Goal: Information Seeking & Learning: Learn about a topic

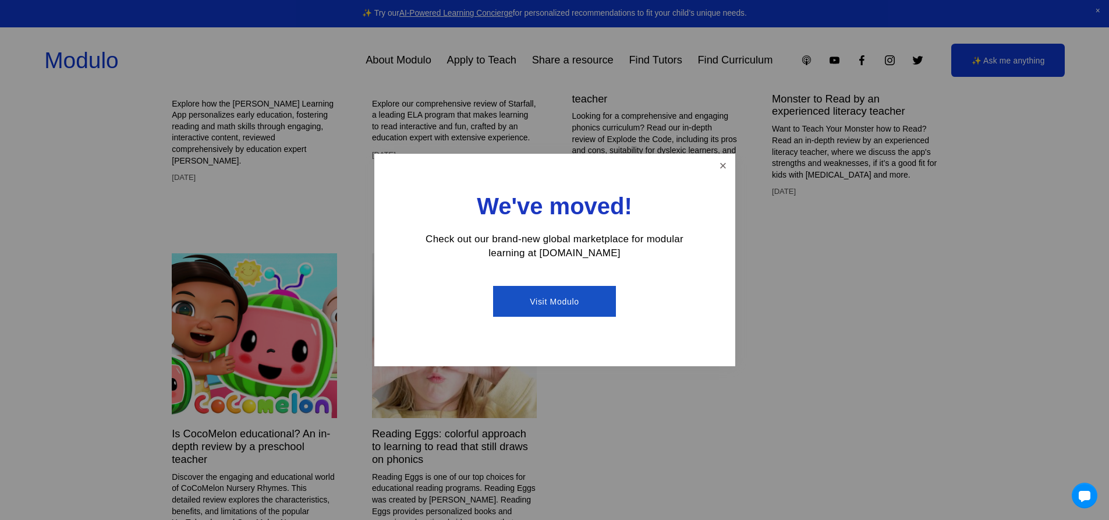
scroll to position [3493, 0]
click at [557, 302] on link "Visit Modulo" at bounding box center [554, 301] width 123 height 31
click at [722, 167] on link "Close" at bounding box center [723, 165] width 20 height 20
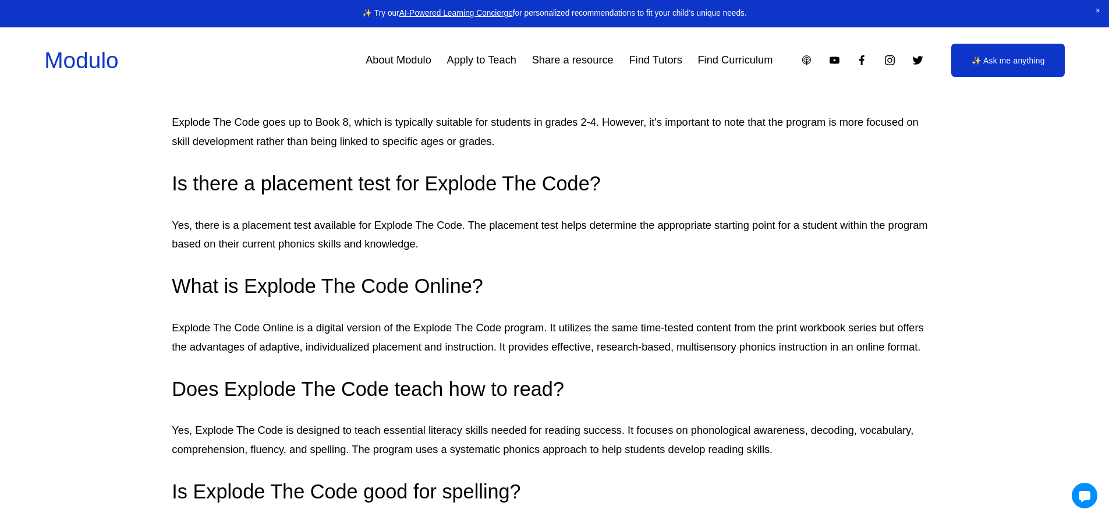
scroll to position [2147, 0]
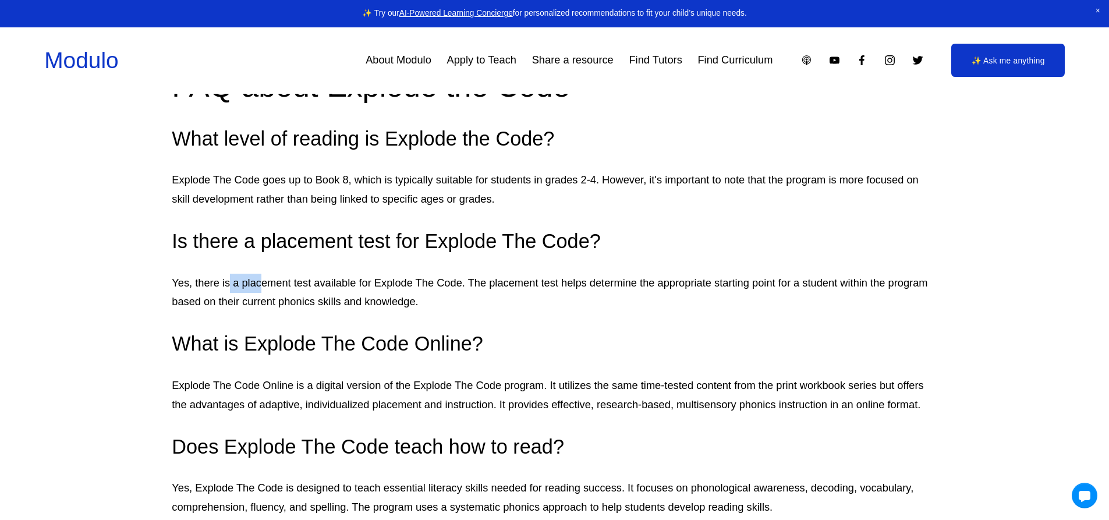
drag, startPoint x: 231, startPoint y: 292, endPoint x: 281, endPoint y: 282, distance: 50.9
click at [267, 287] on p "Yes, there is a placement test available for Explode The Code. The placement te…" at bounding box center [554, 293] width 765 height 38
click at [286, 281] on p "Yes, there is a placement test available for Explode The Code. The placement te…" at bounding box center [554, 293] width 765 height 38
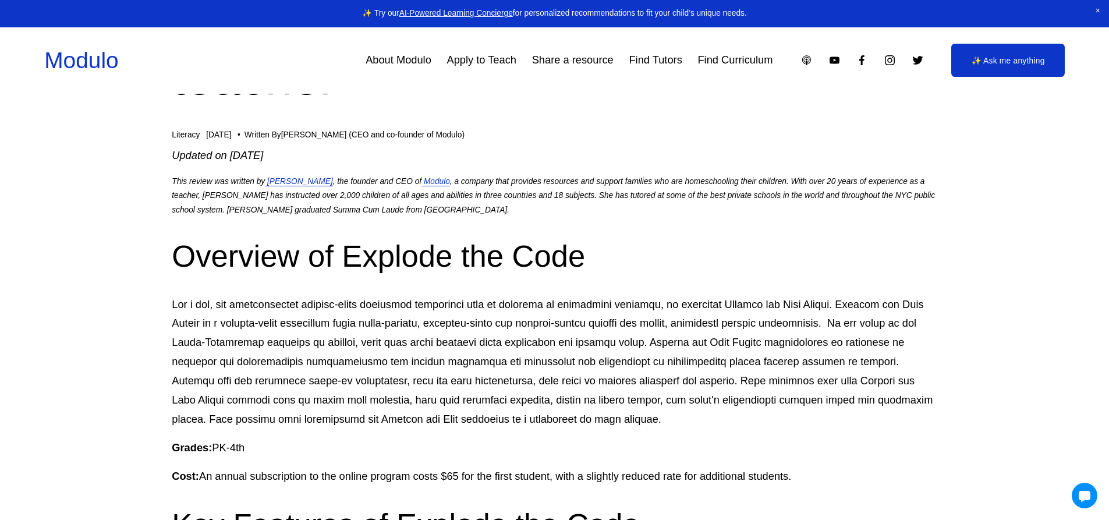
scroll to position [0, 0]
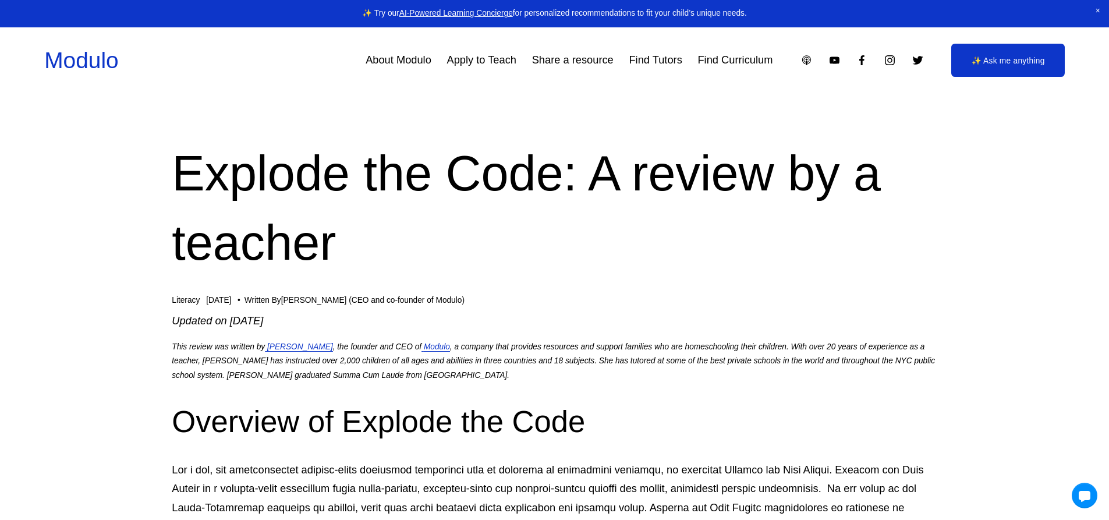
click at [1009, 61] on link "✨ Ask me anything" at bounding box center [1008, 60] width 114 height 33
click at [725, 58] on link "Find Curriculum" at bounding box center [734, 60] width 75 height 22
